Goal: Task Accomplishment & Management: Manage account settings

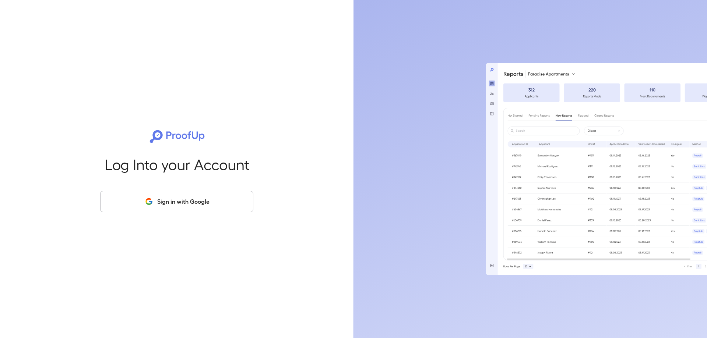
click at [148, 206] on icon "button" at bounding box center [148, 201] width 9 height 9
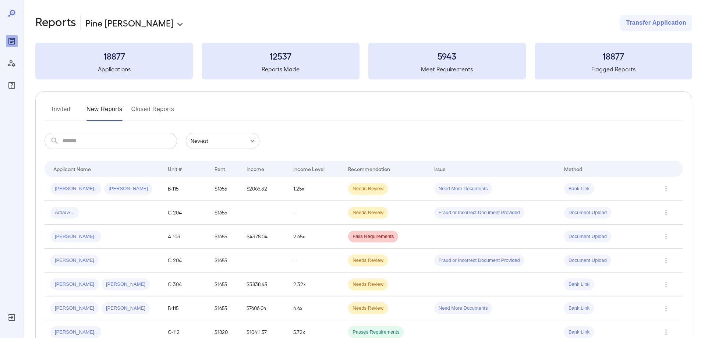
click at [140, 27] on body "**********" at bounding box center [350, 169] width 701 height 338
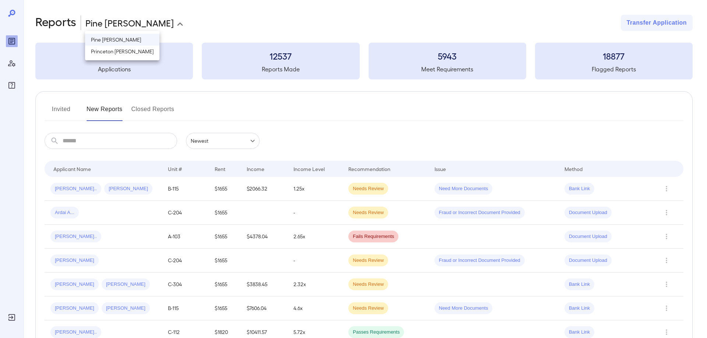
drag, startPoint x: 130, startPoint y: 46, endPoint x: 128, endPoint y: 50, distance: 5.0
click at [128, 50] on li "Princeton [PERSON_NAME]" at bounding box center [122, 52] width 74 height 12
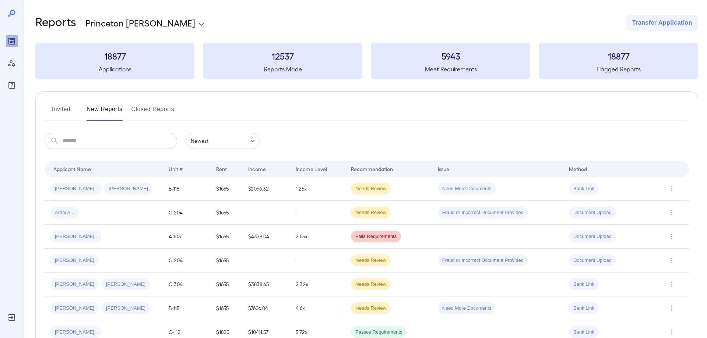
type input "**********"
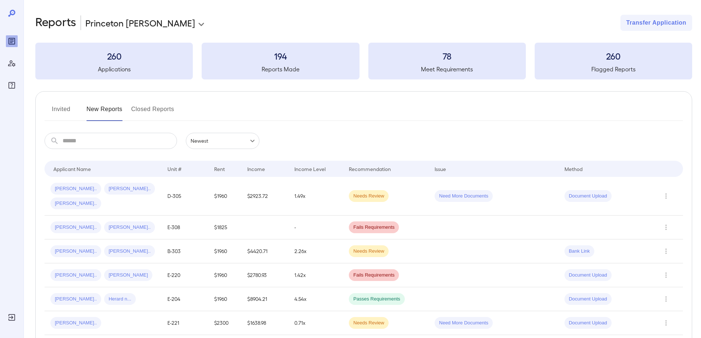
click at [56, 110] on button "Invited" at bounding box center [61, 112] width 33 height 18
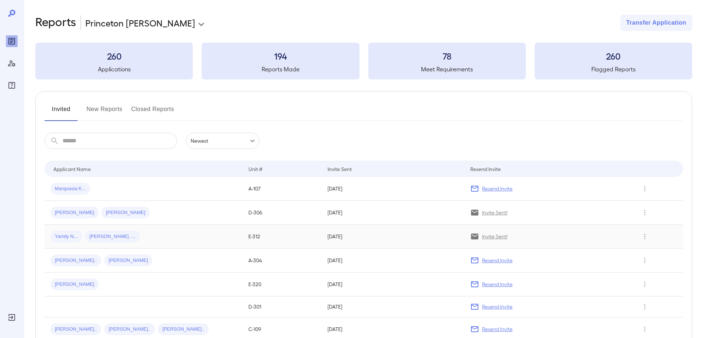
click at [137, 241] on div "Yamily N... [PERSON_NAME] ...." at bounding box center [143, 237] width 186 height 12
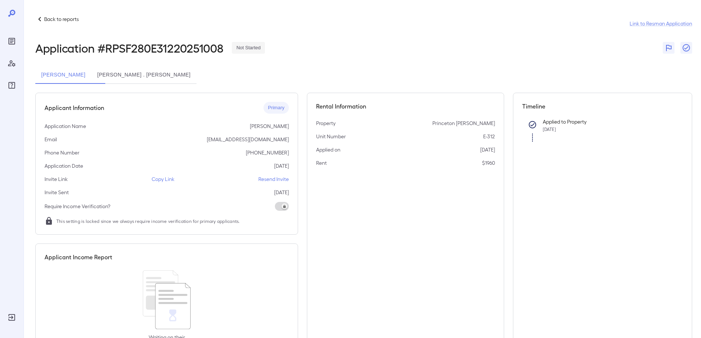
click at [269, 177] on p "Resend Invite" at bounding box center [273, 179] width 31 height 7
click at [151, 75] on button "[PERSON_NAME] . [PERSON_NAME]" at bounding box center [143, 75] width 105 height 18
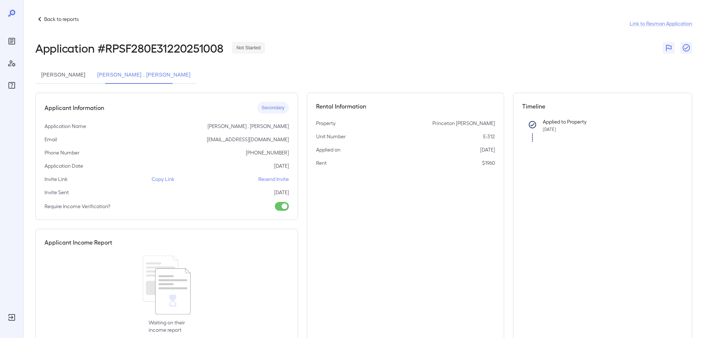
click at [270, 177] on p "Resend Invite" at bounding box center [273, 179] width 31 height 7
click at [44, 22] on p "Back to reports" at bounding box center [61, 18] width 35 height 7
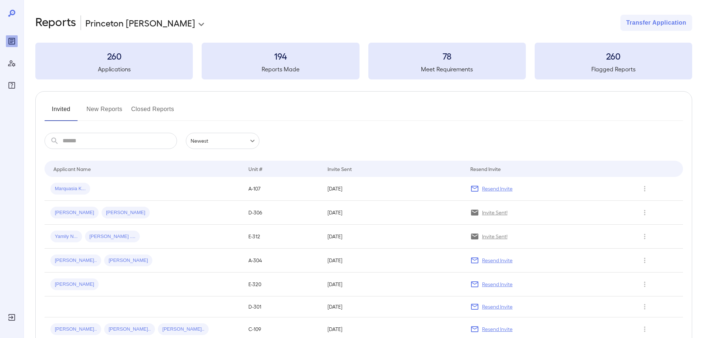
click at [164, 118] on button "Closed Reports" at bounding box center [152, 112] width 43 height 18
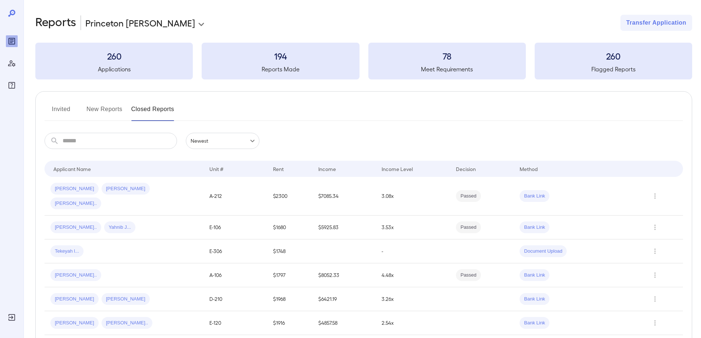
click at [108, 114] on button "New Reports" at bounding box center [104, 112] width 36 height 18
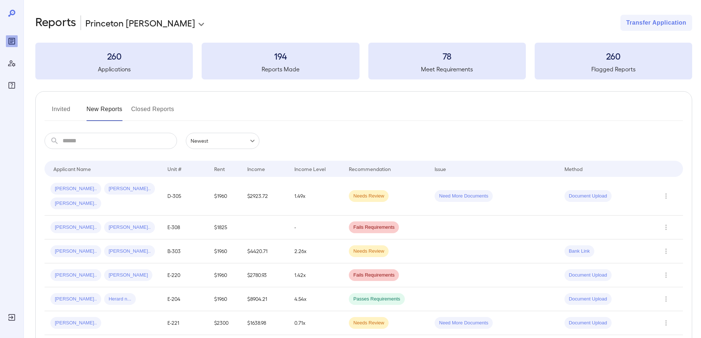
click at [78, 108] on div "Invited New Reports Closed Reports" at bounding box center [364, 112] width 638 height 18
click at [67, 110] on button "Invited" at bounding box center [61, 112] width 33 height 18
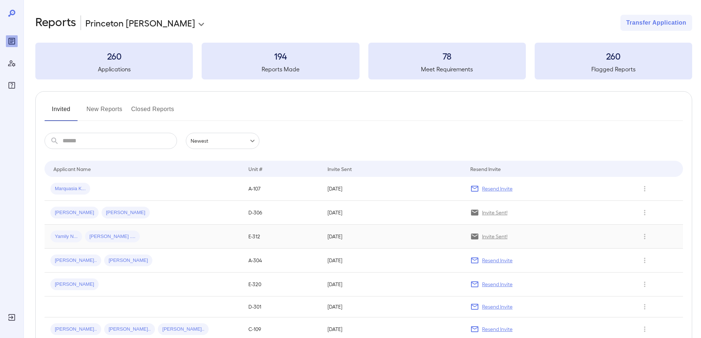
click at [139, 236] on div "Yamily N... [PERSON_NAME] ...." at bounding box center [143, 237] width 186 height 12
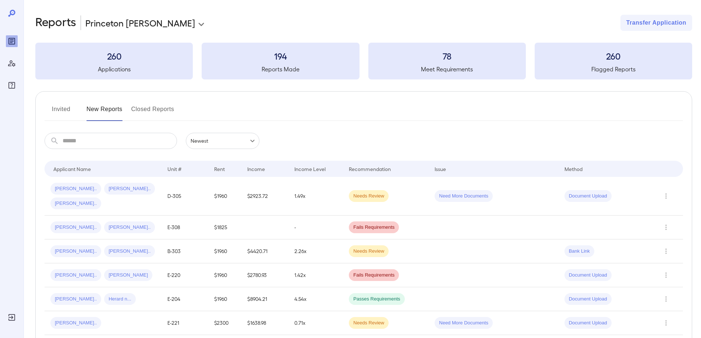
click at [63, 106] on button "Invited" at bounding box center [61, 112] width 33 height 18
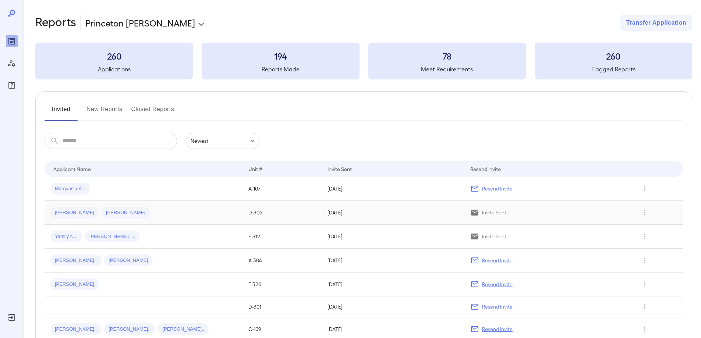
click at [163, 207] on div "Lillian E... Sebastian A..." at bounding box center [143, 213] width 186 height 12
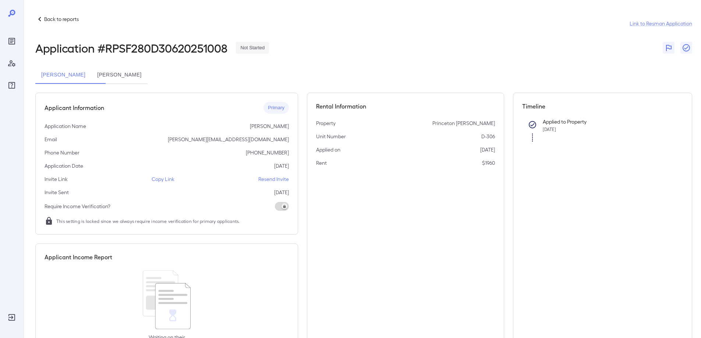
click at [49, 23] on div "Back to reports" at bounding box center [56, 19] width 43 height 9
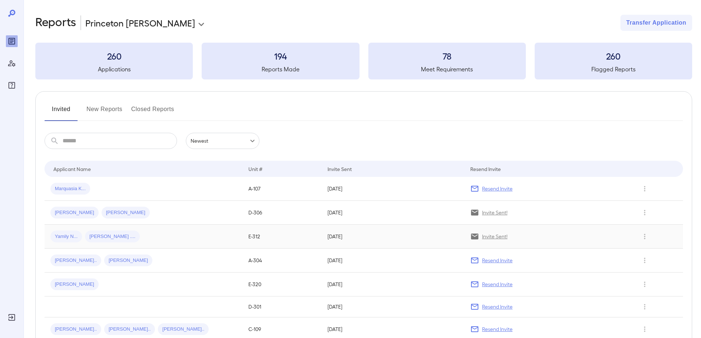
click at [113, 240] on span "[PERSON_NAME] ...." at bounding box center [112, 236] width 55 height 7
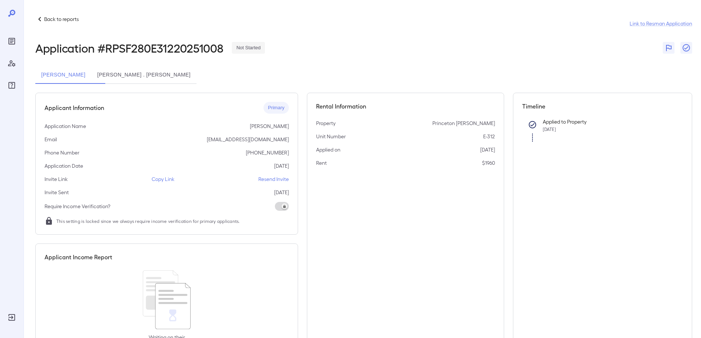
click at [136, 75] on button "[PERSON_NAME] . [PERSON_NAME]" at bounding box center [143, 75] width 105 height 18
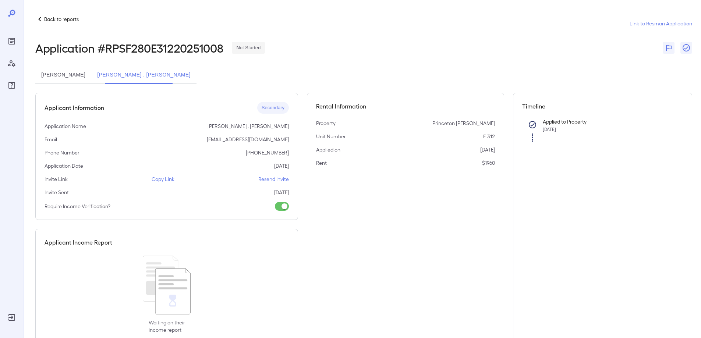
click at [84, 70] on button "[PERSON_NAME]" at bounding box center [63, 75] width 56 height 18
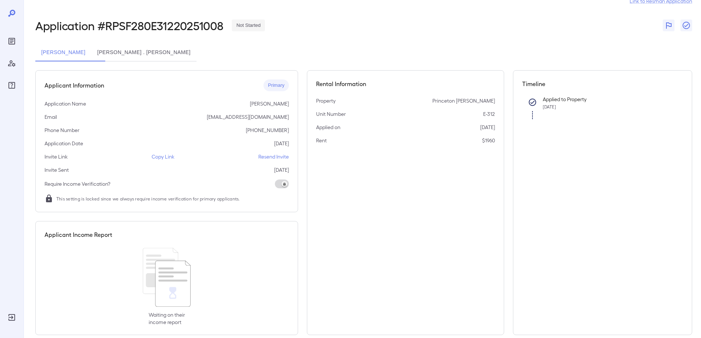
scroll to position [34, 0]
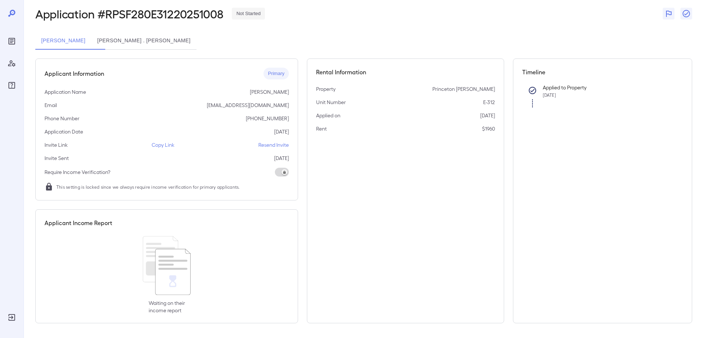
click at [149, 41] on button "[PERSON_NAME] . [PERSON_NAME]" at bounding box center [143, 41] width 105 height 18
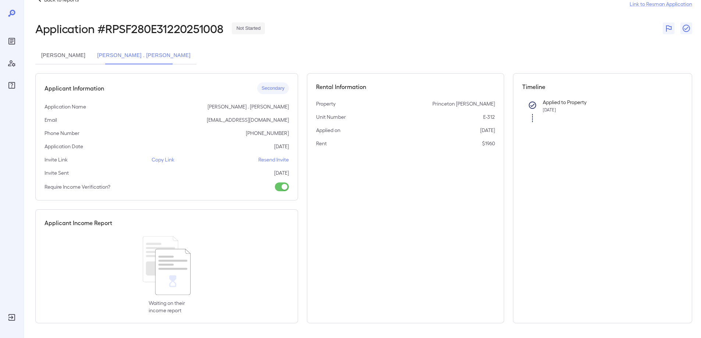
click at [59, 52] on button "[PERSON_NAME]" at bounding box center [63, 56] width 56 height 18
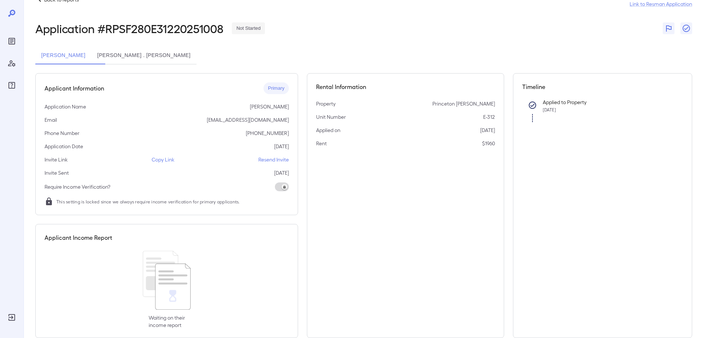
click at [46, 1] on p "Back to reports" at bounding box center [61, -1] width 35 height 7
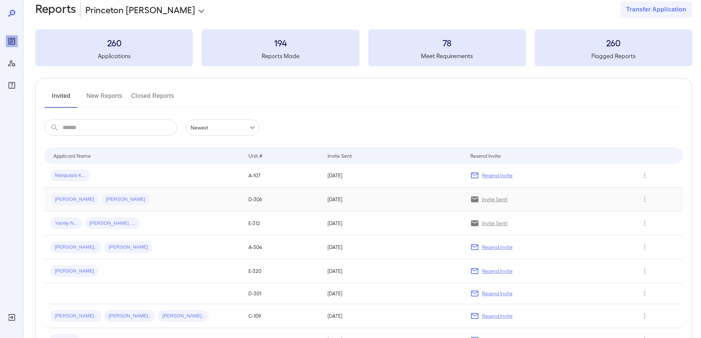
scroll to position [20, 0]
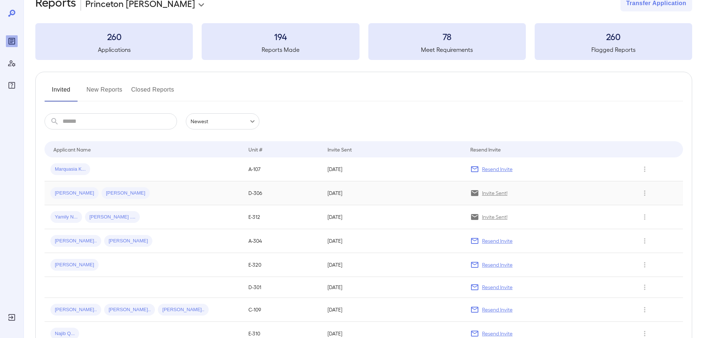
click at [137, 189] on div "Lillian E... Sebastian A..." at bounding box center [143, 193] width 186 height 12
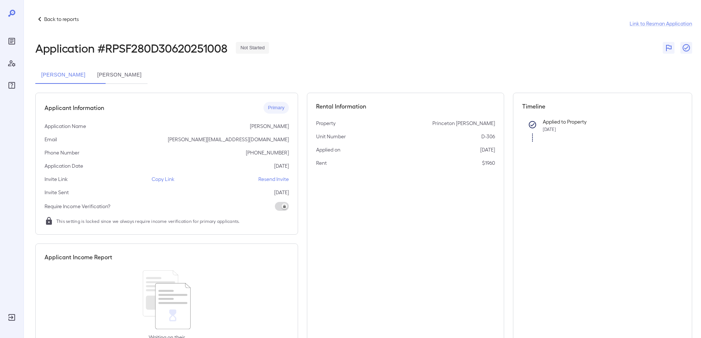
drag, startPoint x: 53, startPoint y: 14, endPoint x: 49, endPoint y: 21, distance: 7.5
click at [52, 15] on div "Back to reports Link to Resman Application Application # RPSF280D30620251008 No…" at bounding box center [362, 186] width 677 height 372
click at [49, 21] on p "Back to reports" at bounding box center [61, 18] width 35 height 7
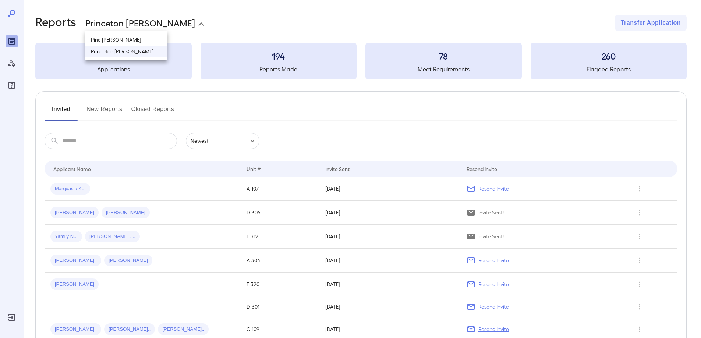
click at [115, 25] on body "**********" at bounding box center [350, 169] width 701 height 338
click at [107, 112] on div at bounding box center [353, 169] width 707 height 338
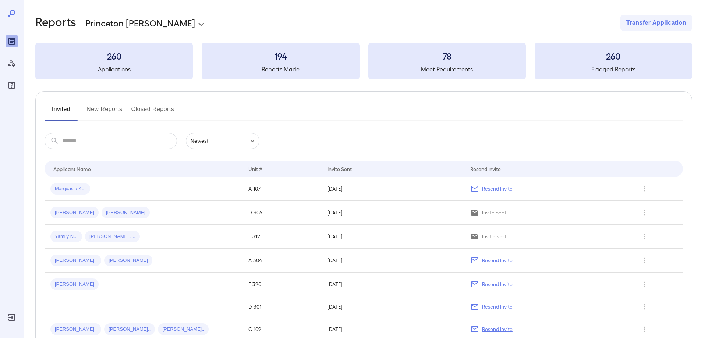
click at [106, 109] on button "New Reports" at bounding box center [104, 112] width 36 height 18
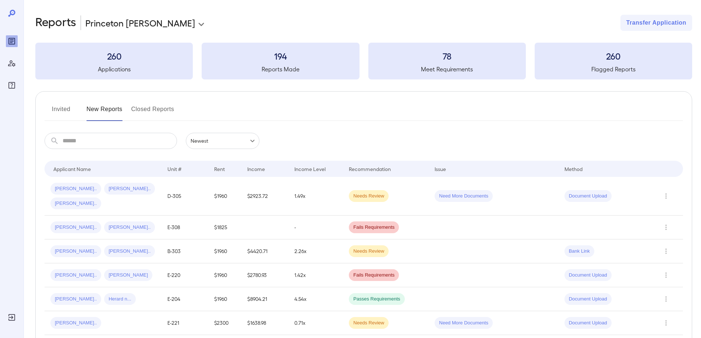
click at [55, 107] on button "Invited" at bounding box center [61, 112] width 33 height 18
